Goal: Task Accomplishment & Management: Use online tool/utility

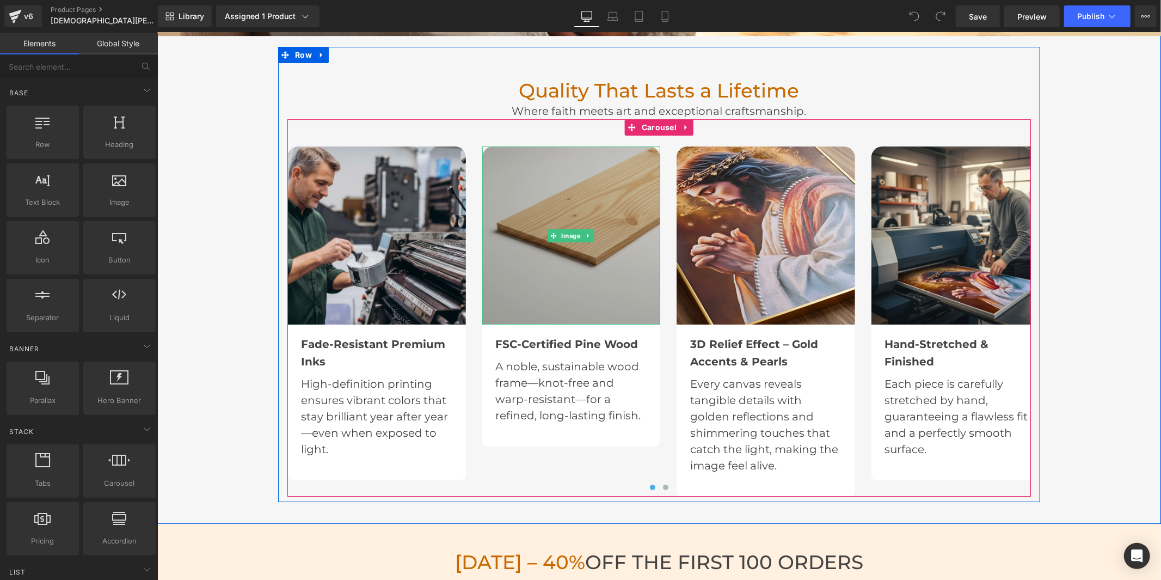
scroll to position [3084, 0]
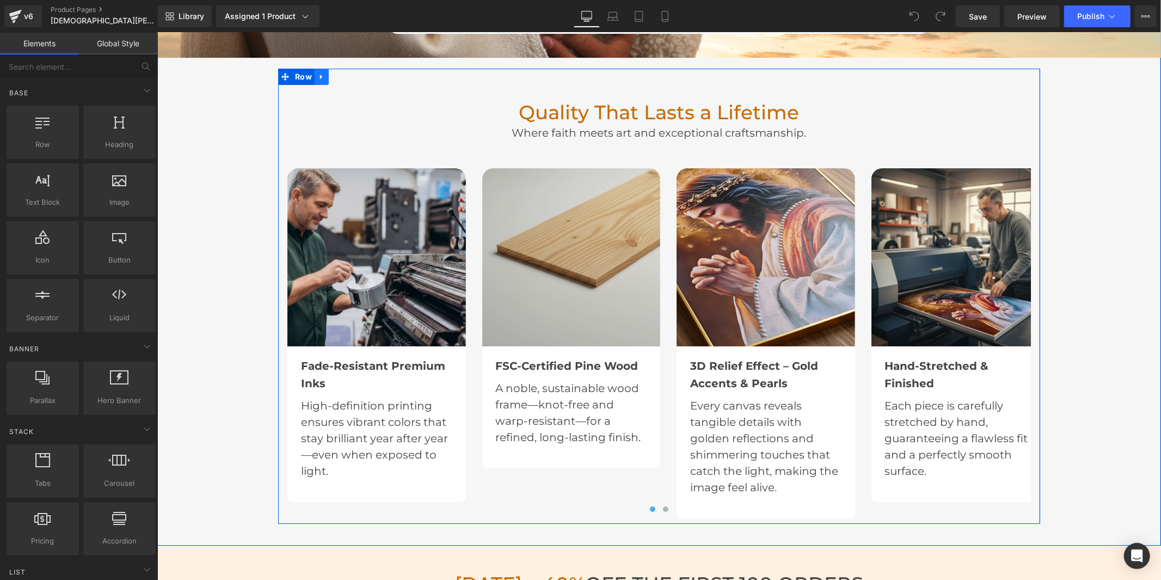
click at [317, 74] on icon at bounding box center [321, 76] width 8 height 8
click at [317, 73] on icon at bounding box center [321, 76] width 8 height 8
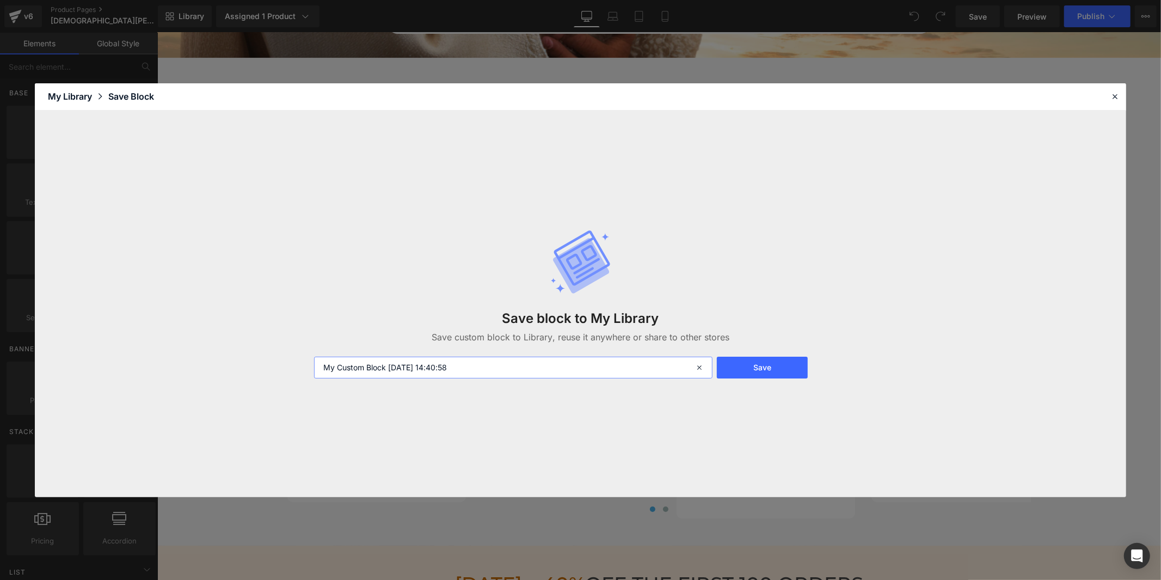
drag, startPoint x: 482, startPoint y: 366, endPoint x: 320, endPoint y: 354, distance: 162.2
click at [320, 354] on div "Save block to My Library Save custom block to Library, reuse it anywhere or sha…" at bounding box center [581, 303] width 546 height 193
type input "block fabrication"
click at [774, 368] on button "Save" at bounding box center [762, 368] width 91 height 22
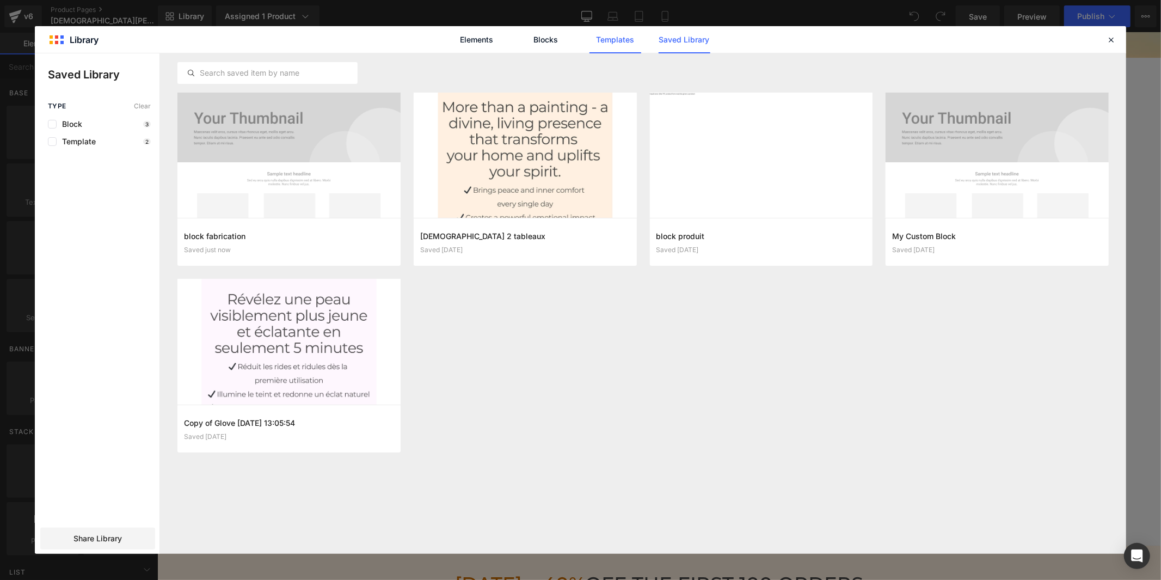
click at [605, 34] on link "Templates" at bounding box center [616, 39] width 52 height 27
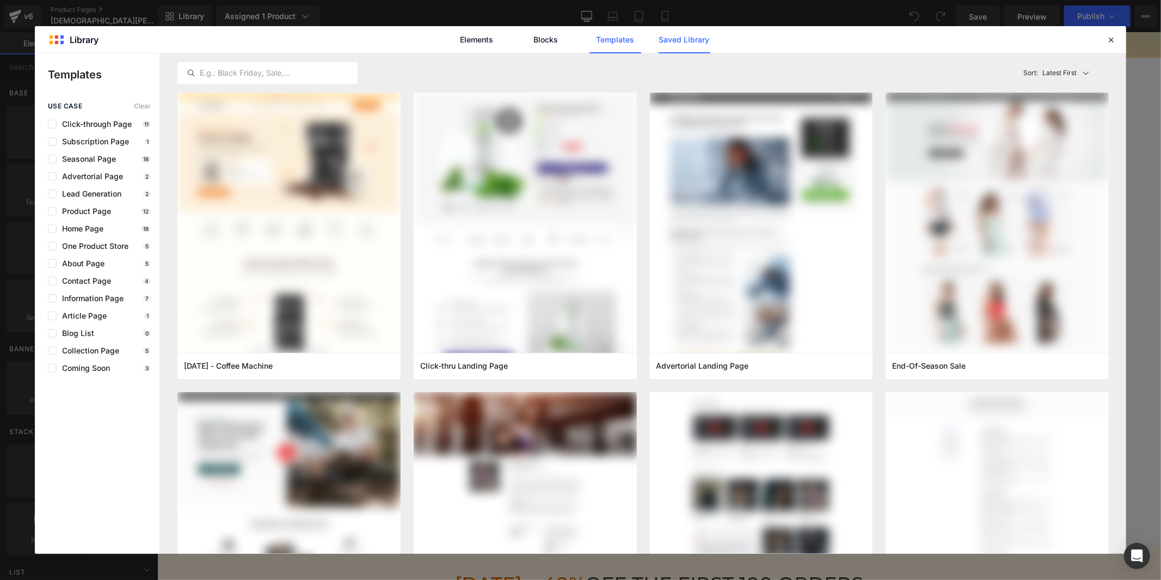
click at [688, 40] on link "Saved Library" at bounding box center [685, 39] width 52 height 27
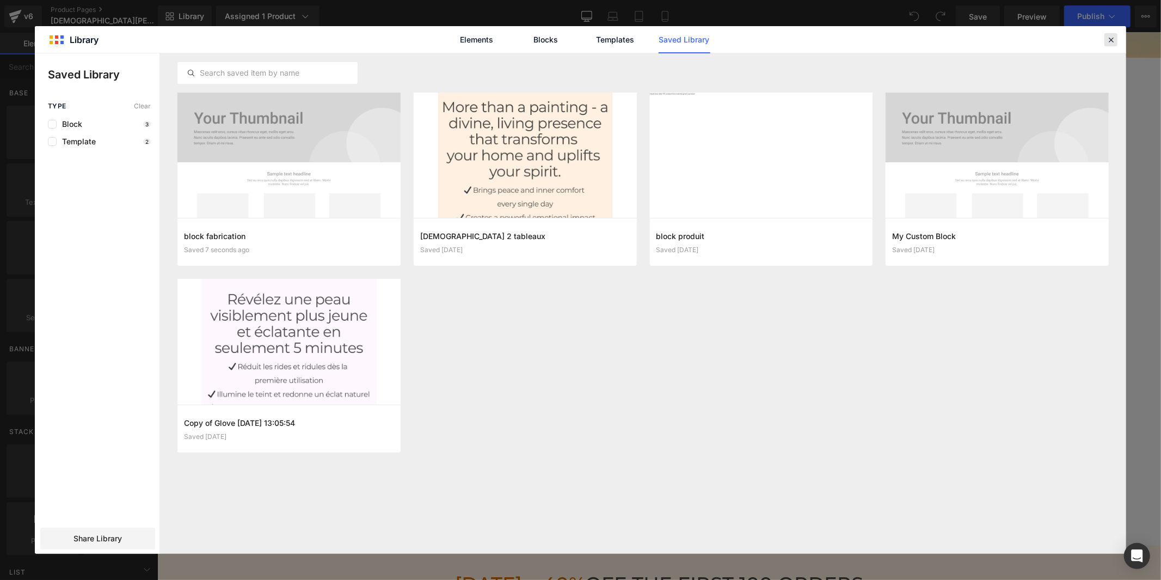
click at [1109, 42] on icon at bounding box center [1111, 40] width 10 height 10
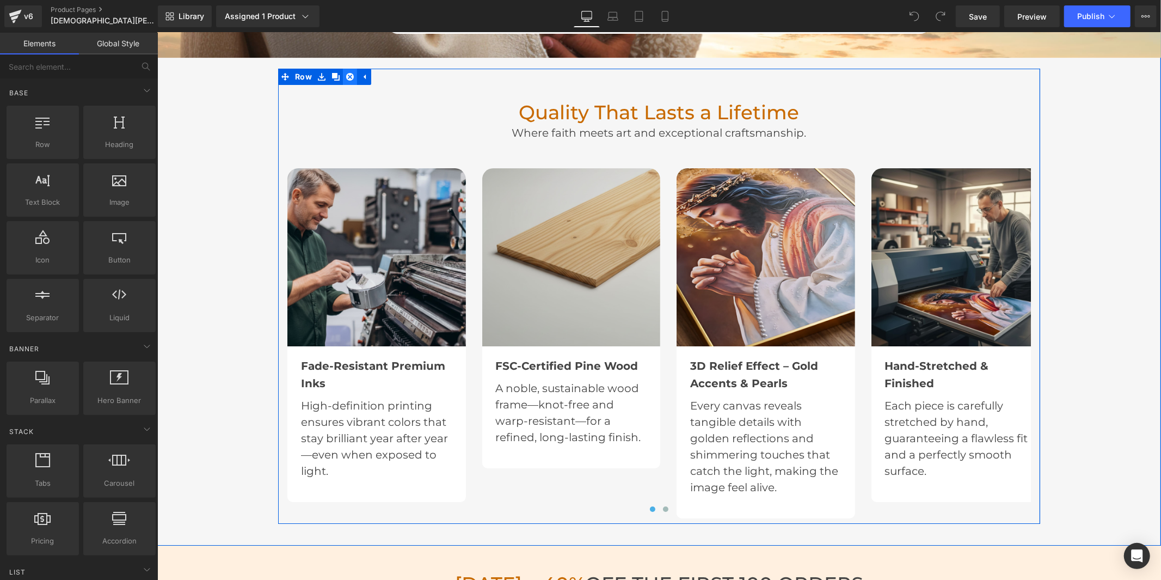
click at [346, 75] on icon at bounding box center [350, 76] width 8 height 8
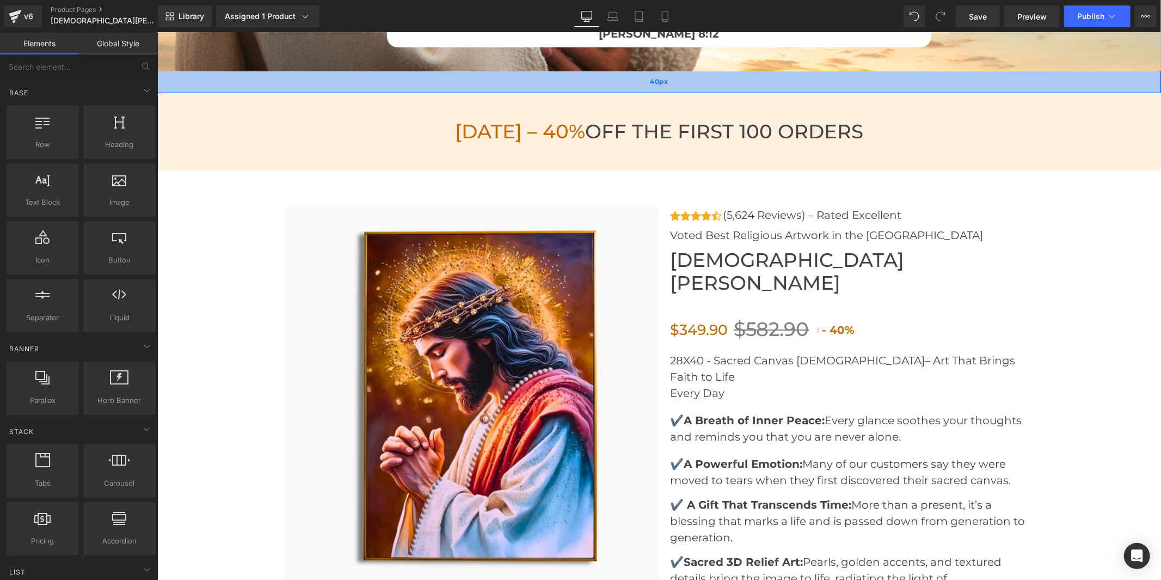
scroll to position [3080, 0]
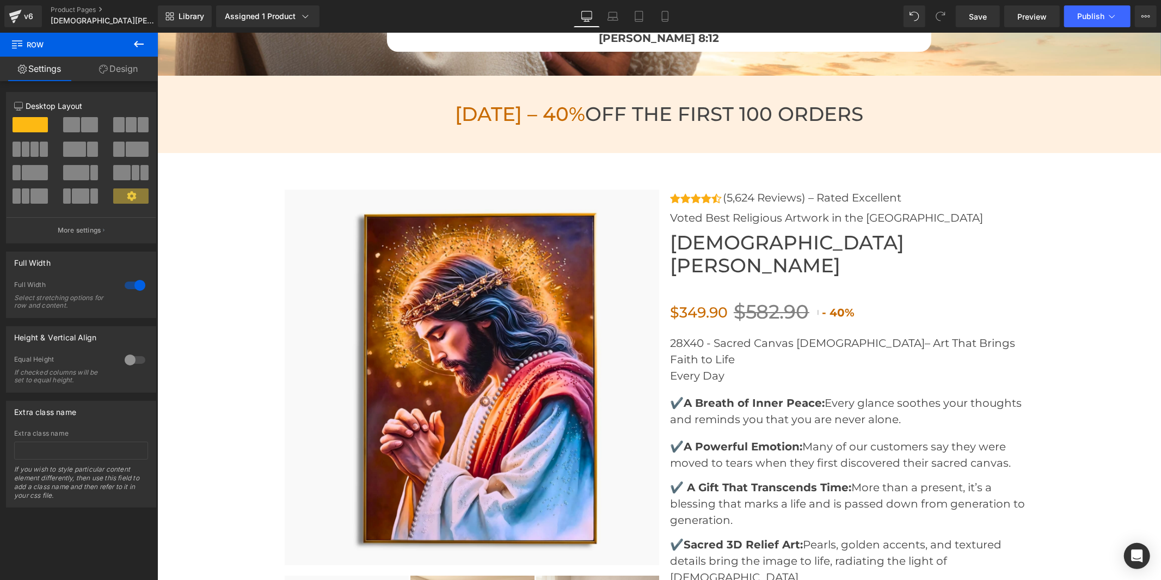
drag, startPoint x: 774, startPoint y: 75, endPoint x: 777, endPoint y: 53, distance: 22.1
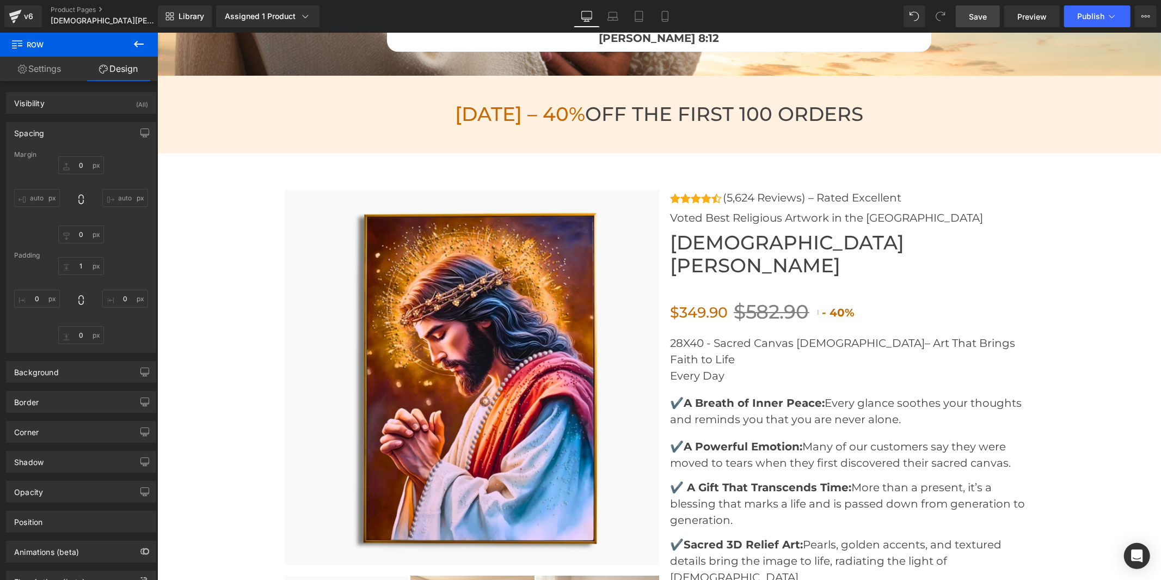
click at [993, 15] on link "Save" at bounding box center [978, 16] width 44 height 22
click at [1123, 14] on button "Publish" at bounding box center [1097, 16] width 66 height 22
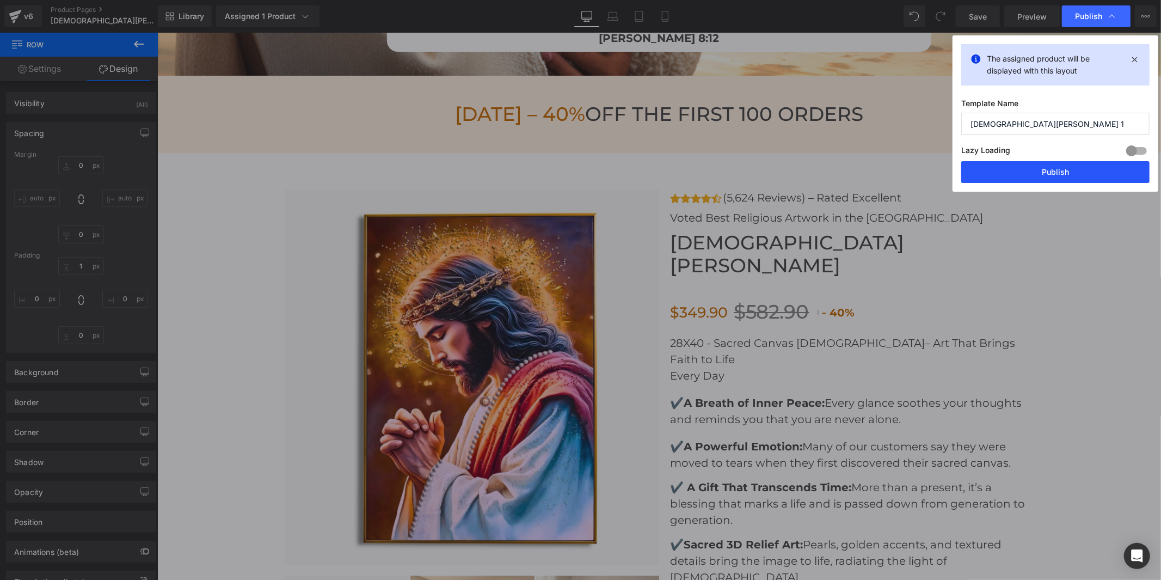
drag, startPoint x: 1070, startPoint y: 171, endPoint x: 912, endPoint y: 134, distance: 162.3
click at [1070, 171] on button "Publish" at bounding box center [1055, 172] width 188 height 22
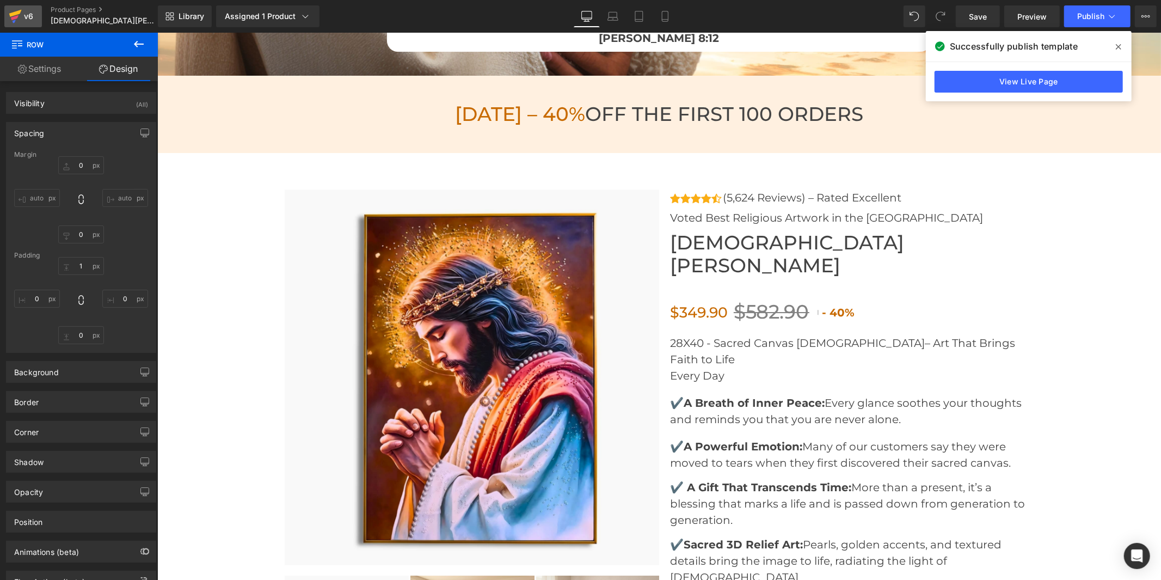
click at [20, 17] on icon at bounding box center [15, 16] width 13 height 27
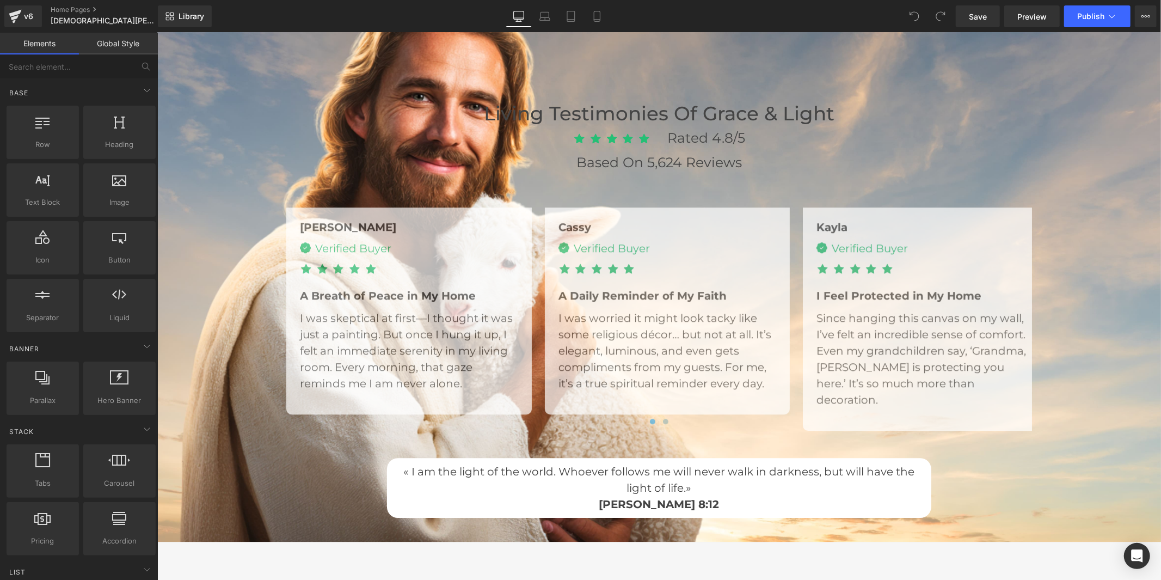
scroll to position [2964, 0]
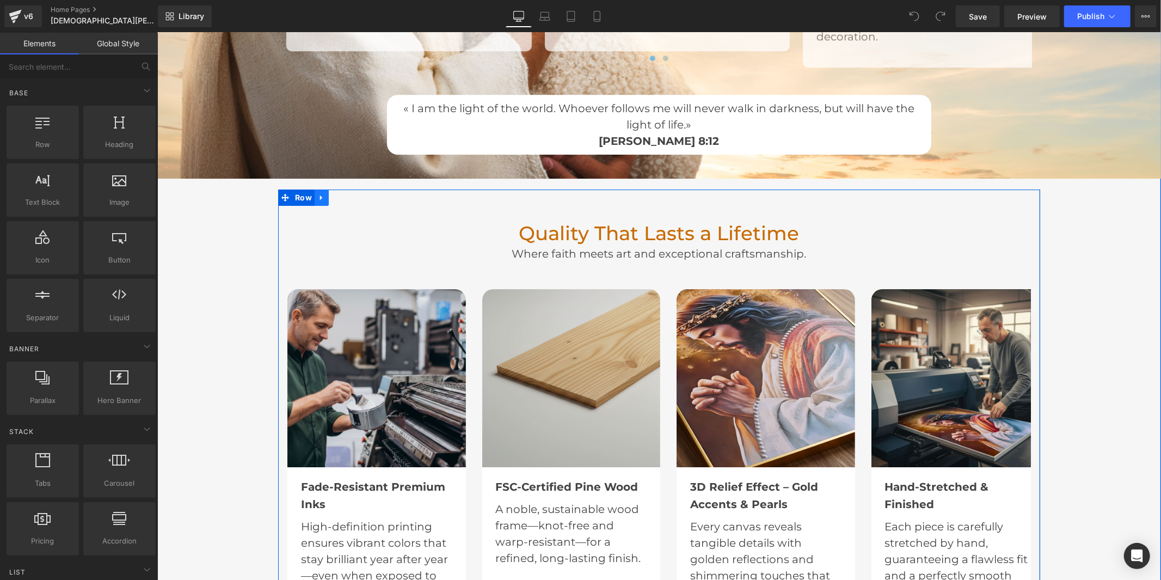
click at [317, 193] on icon at bounding box center [321, 197] width 8 height 8
click at [346, 194] on icon at bounding box center [350, 197] width 8 height 8
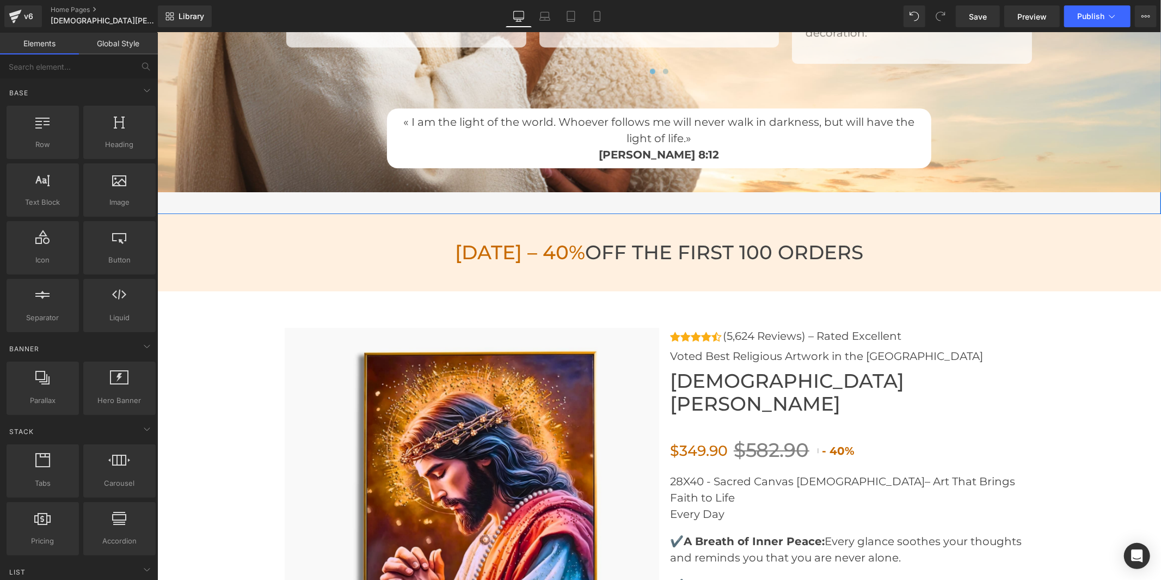
scroll to position [2959, 0]
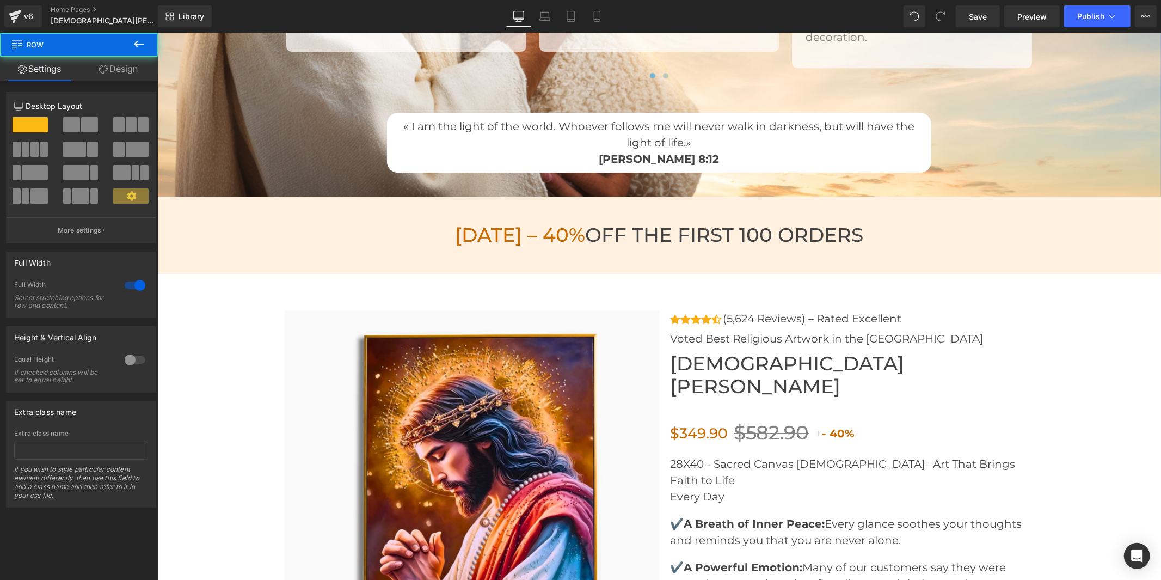
drag, startPoint x: 526, startPoint y: 195, endPoint x: 530, endPoint y: 172, distance: 23.7
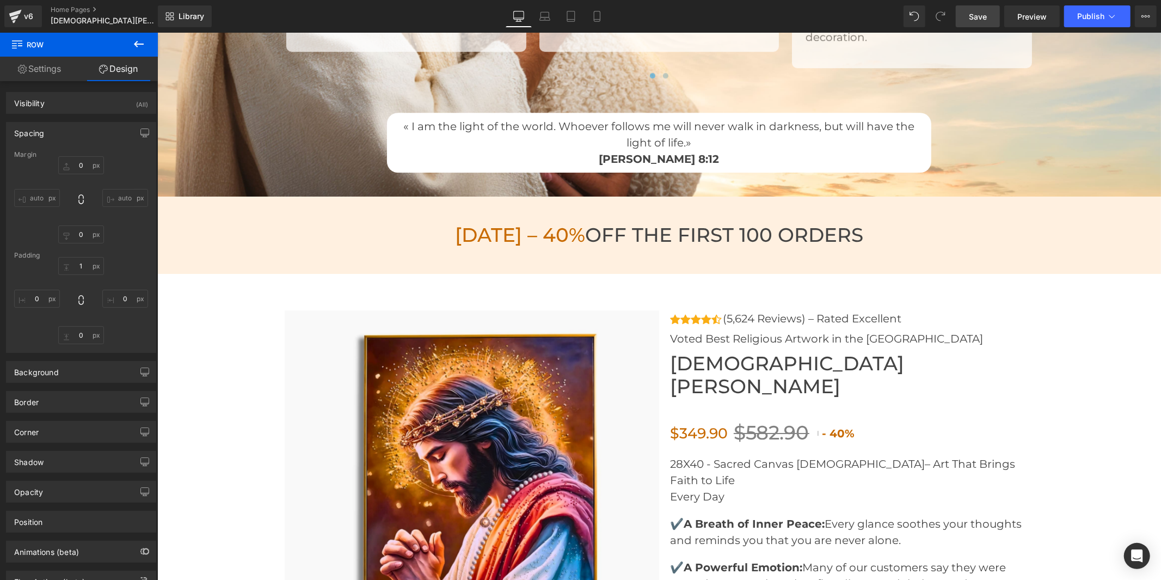
click at [974, 14] on span "Save" at bounding box center [978, 16] width 18 height 11
click at [1090, 14] on span "Publish" at bounding box center [1090, 16] width 27 height 9
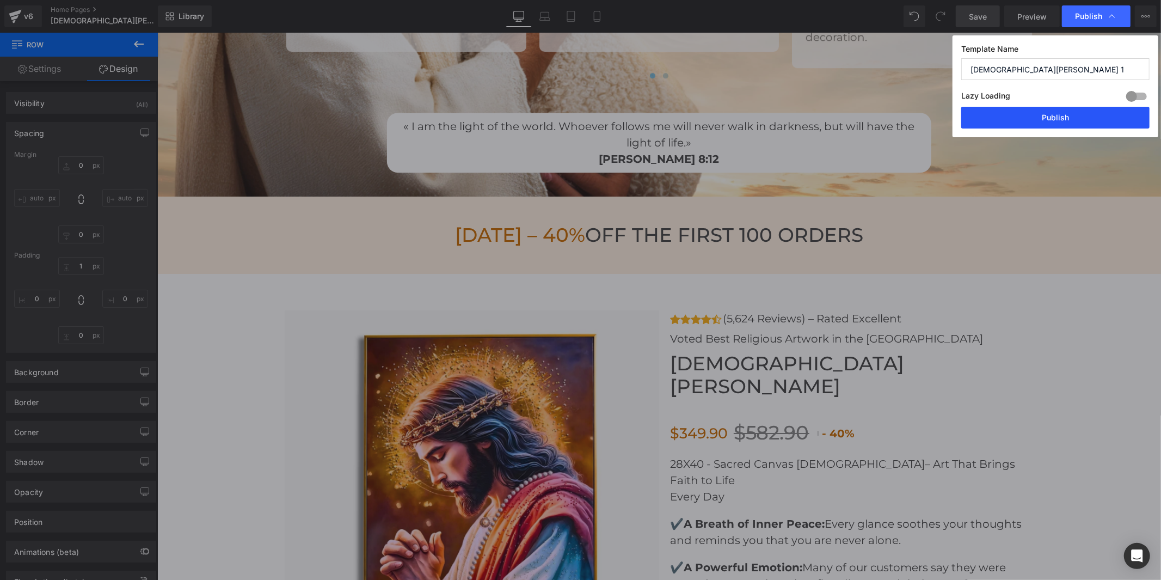
drag, startPoint x: 1040, startPoint y: 114, endPoint x: 903, endPoint y: 94, distance: 139.3
click at [1040, 114] on button "Publish" at bounding box center [1055, 118] width 188 height 22
